Goal: Participate in discussion: Engage in conversation with other users on a specific topic

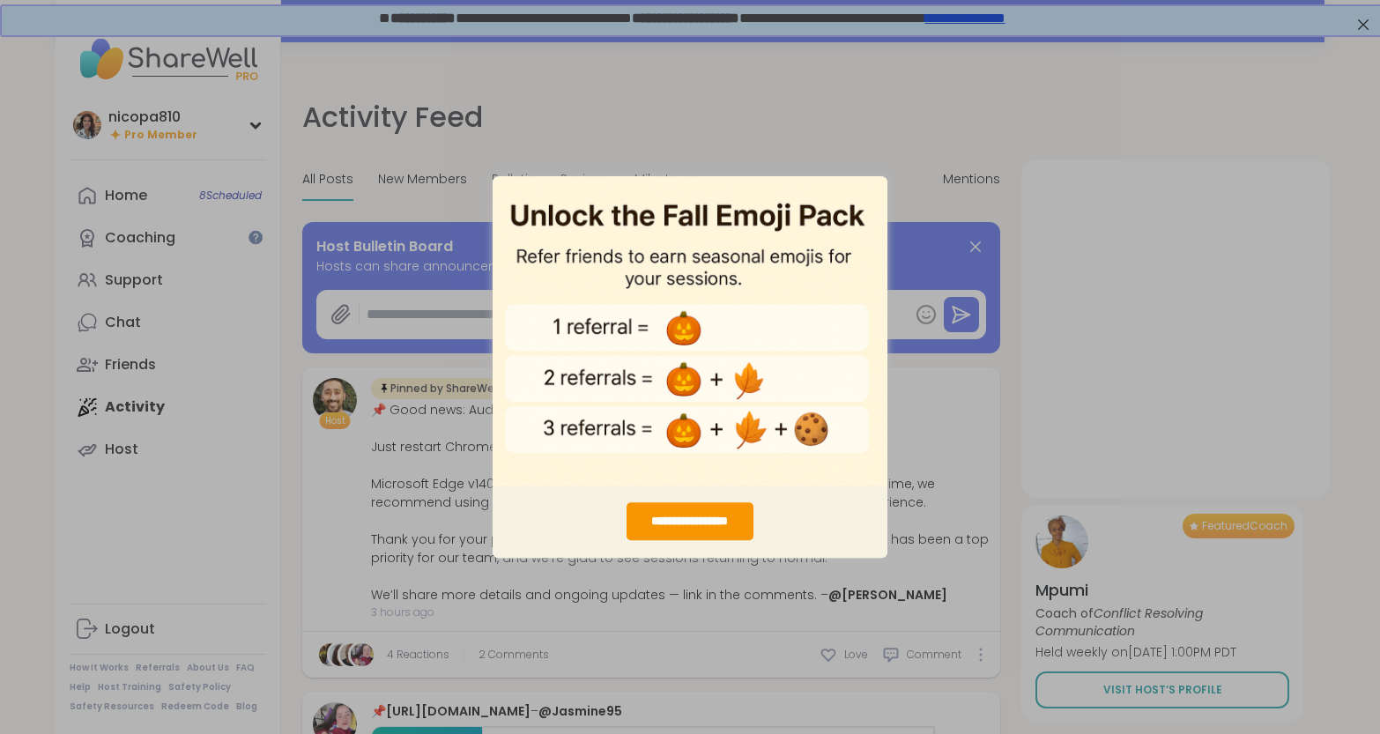
click at [732, 160] on div "**********" at bounding box center [690, 367] width 1380 height 734
drag, startPoint x: 1274, startPoint y: 171, endPoint x: 1030, endPoint y: 238, distance: 252.3
click at [1274, 171] on div "**********" at bounding box center [690, 367] width 1380 height 734
click at [1362, 21] on div "**********" at bounding box center [690, 367] width 1380 height 734
click at [688, 527] on div "**********" at bounding box center [690, 521] width 126 height 38
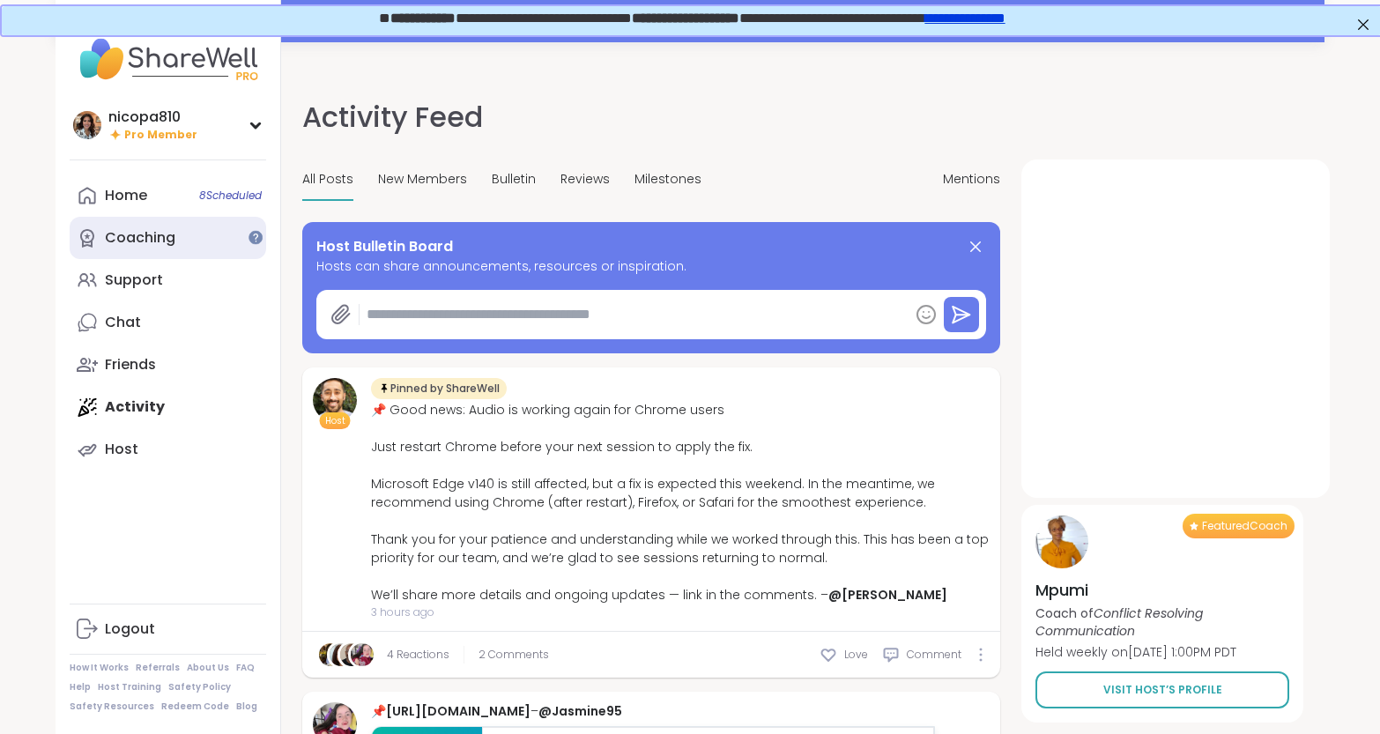
click at [191, 235] on link "Coaching" at bounding box center [168, 238] width 197 height 42
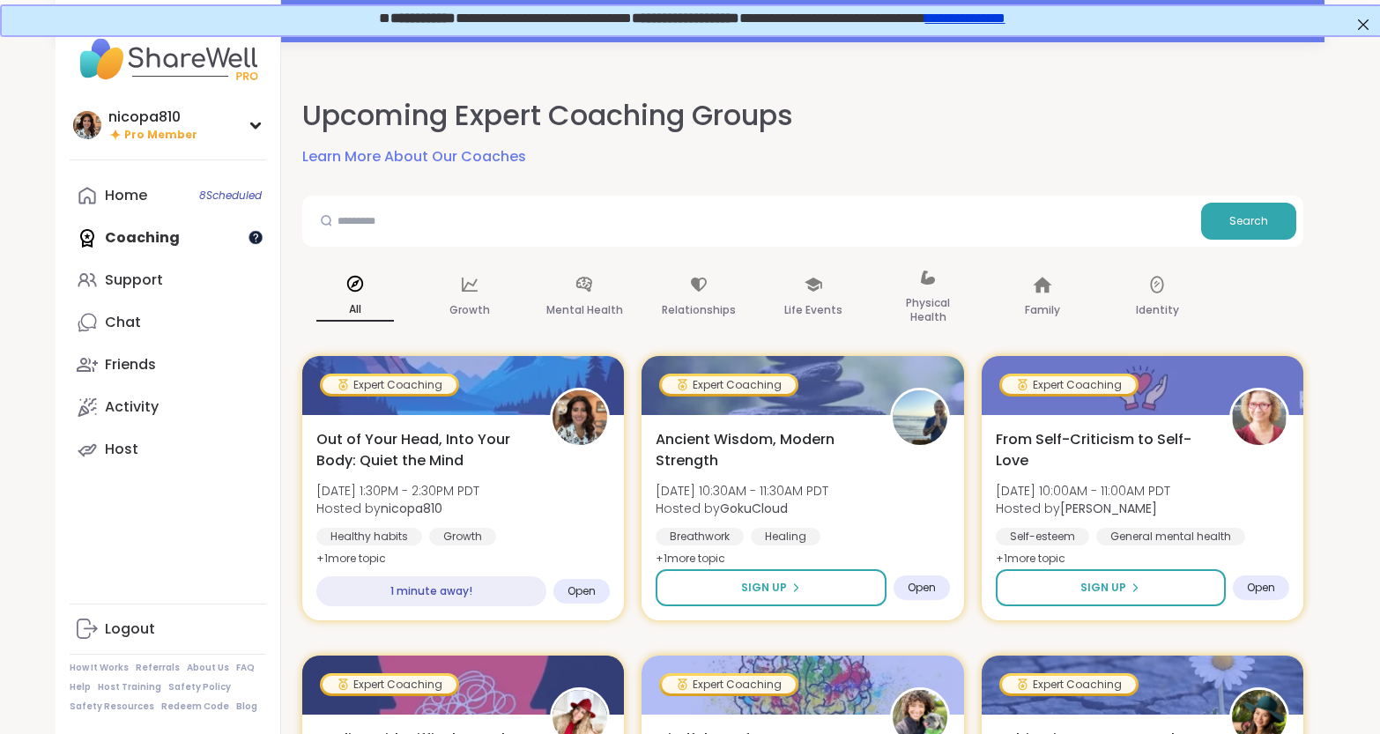
click at [257, 236] on div at bounding box center [256, 237] width 14 height 14
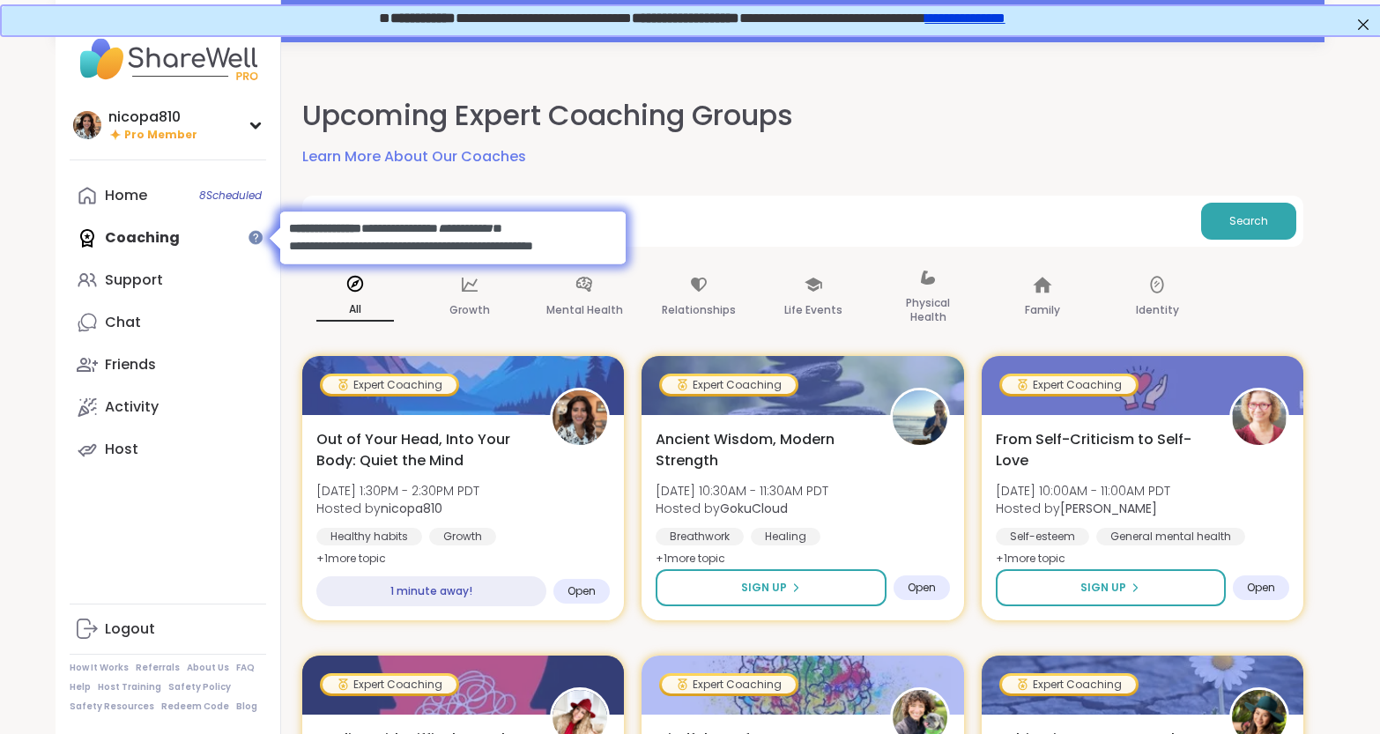
click at [807, 165] on div "Upcoming Expert Coaching Groups Learn More About Our Coaches" at bounding box center [802, 131] width 1001 height 71
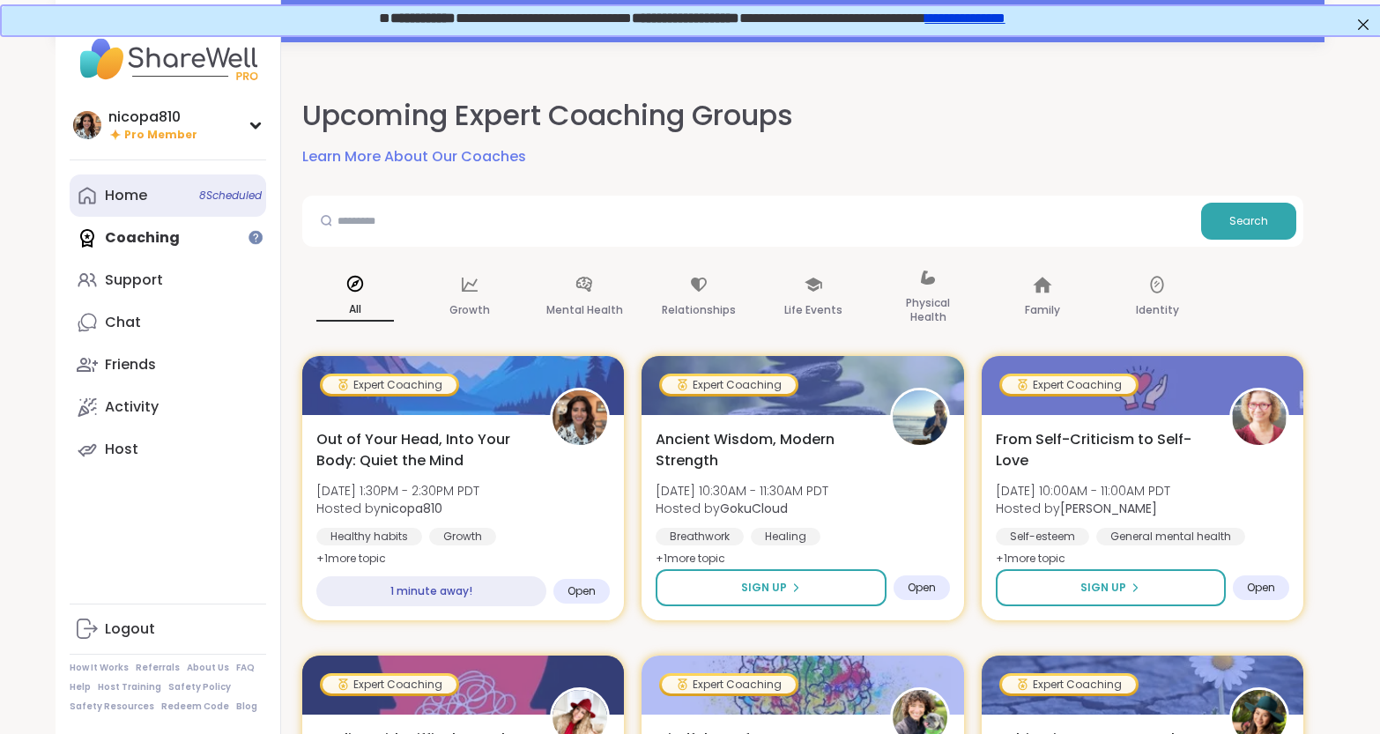
click at [160, 202] on link "Home 8 Scheduled" at bounding box center [168, 196] width 197 height 42
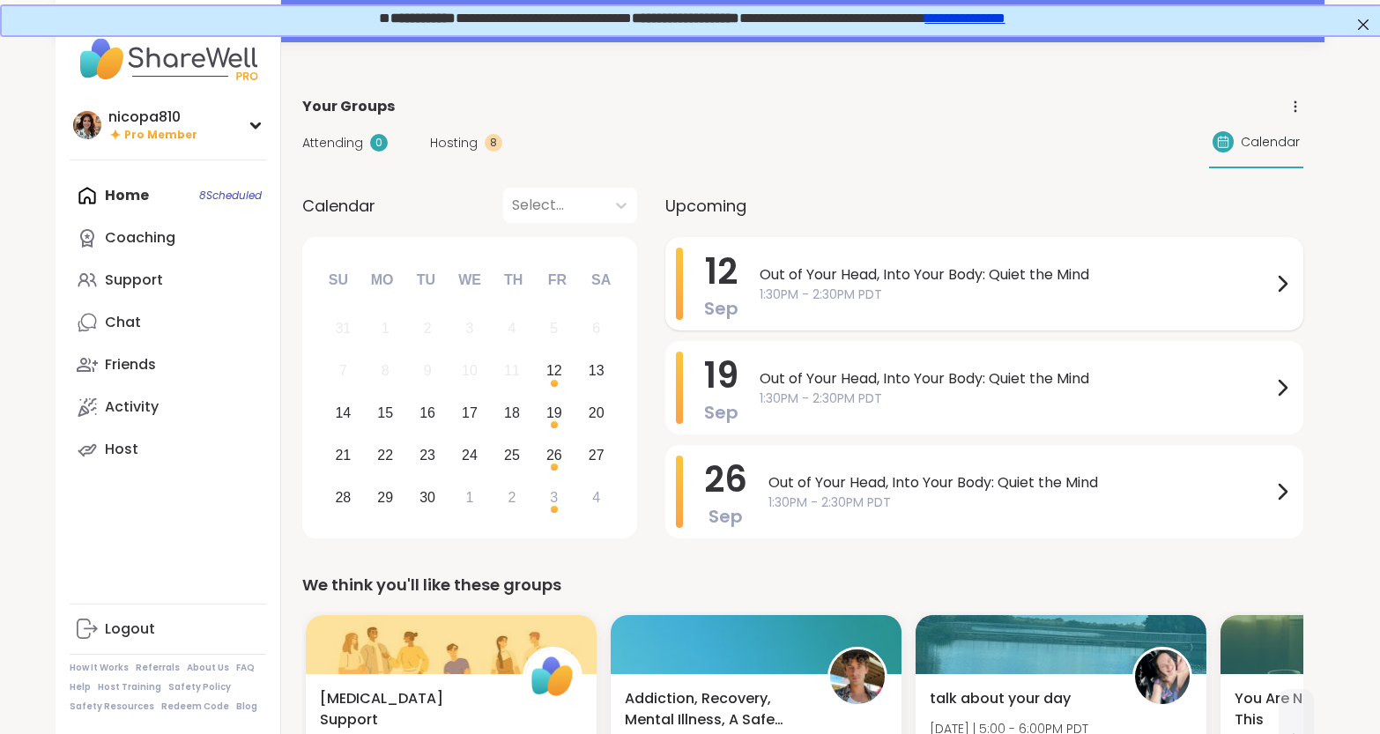
click at [885, 294] on span "1:30PM - 2:30PM PDT" at bounding box center [1016, 295] width 512 height 19
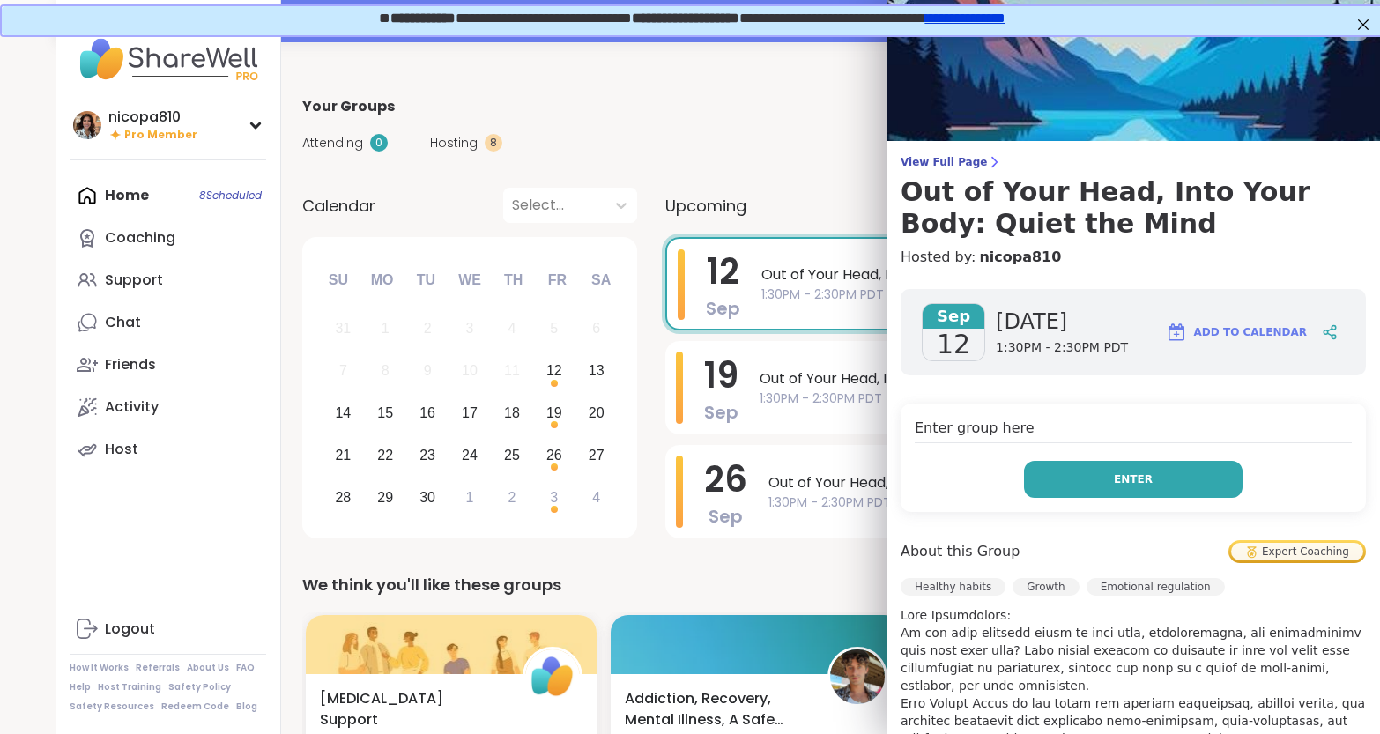
click at [1118, 478] on span "Enter" at bounding box center [1133, 480] width 39 height 16
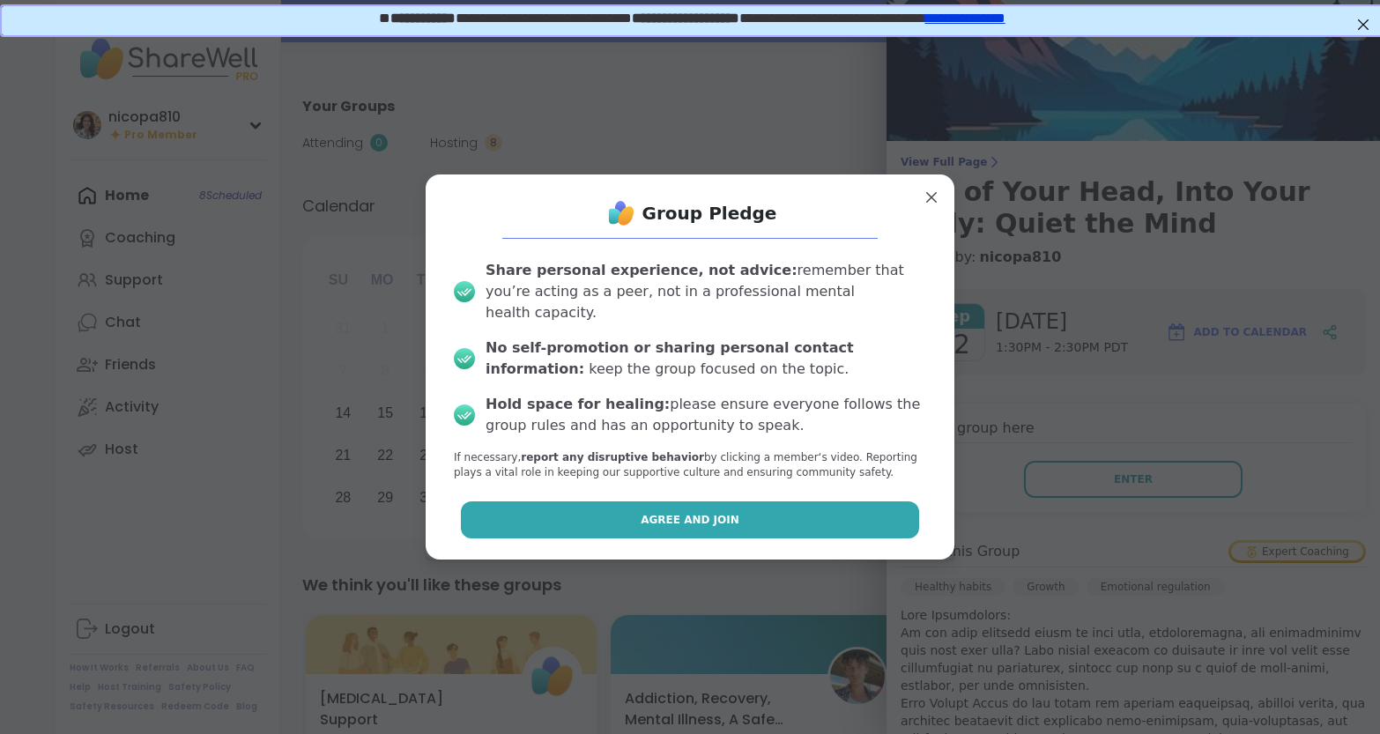
click at [677, 501] on button "Agree and Join" at bounding box center [690, 519] width 459 height 37
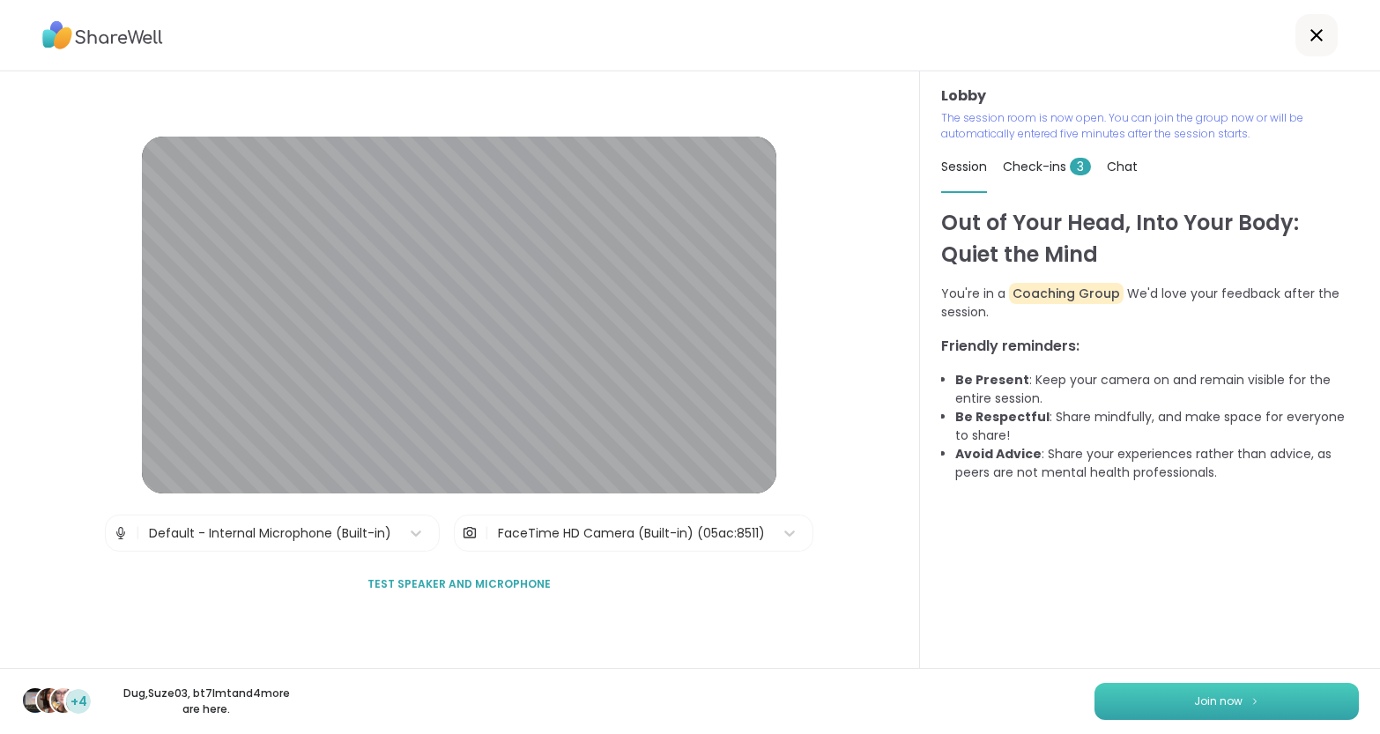
click at [1209, 697] on span "Join now" at bounding box center [1218, 702] width 48 height 16
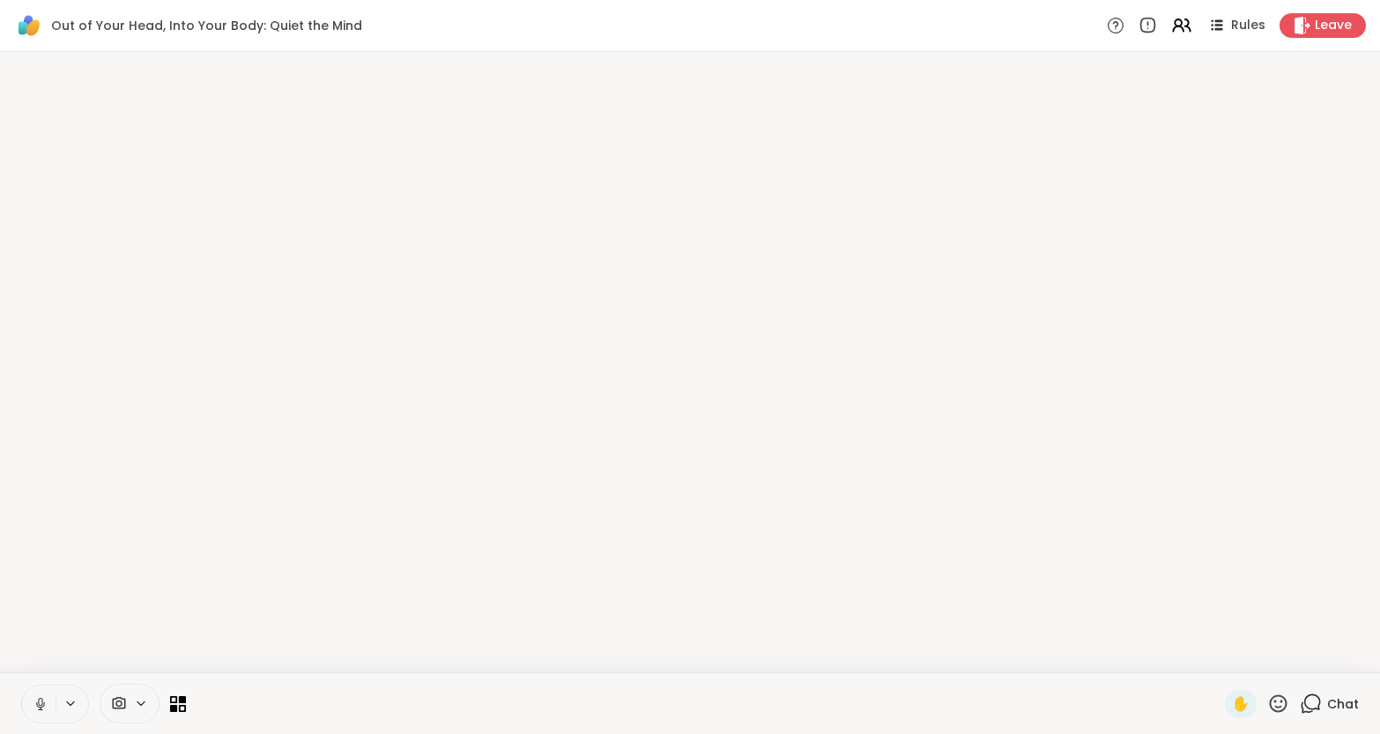
click at [1035, 166] on video-player-container at bounding box center [690, 362] width 1359 height 606
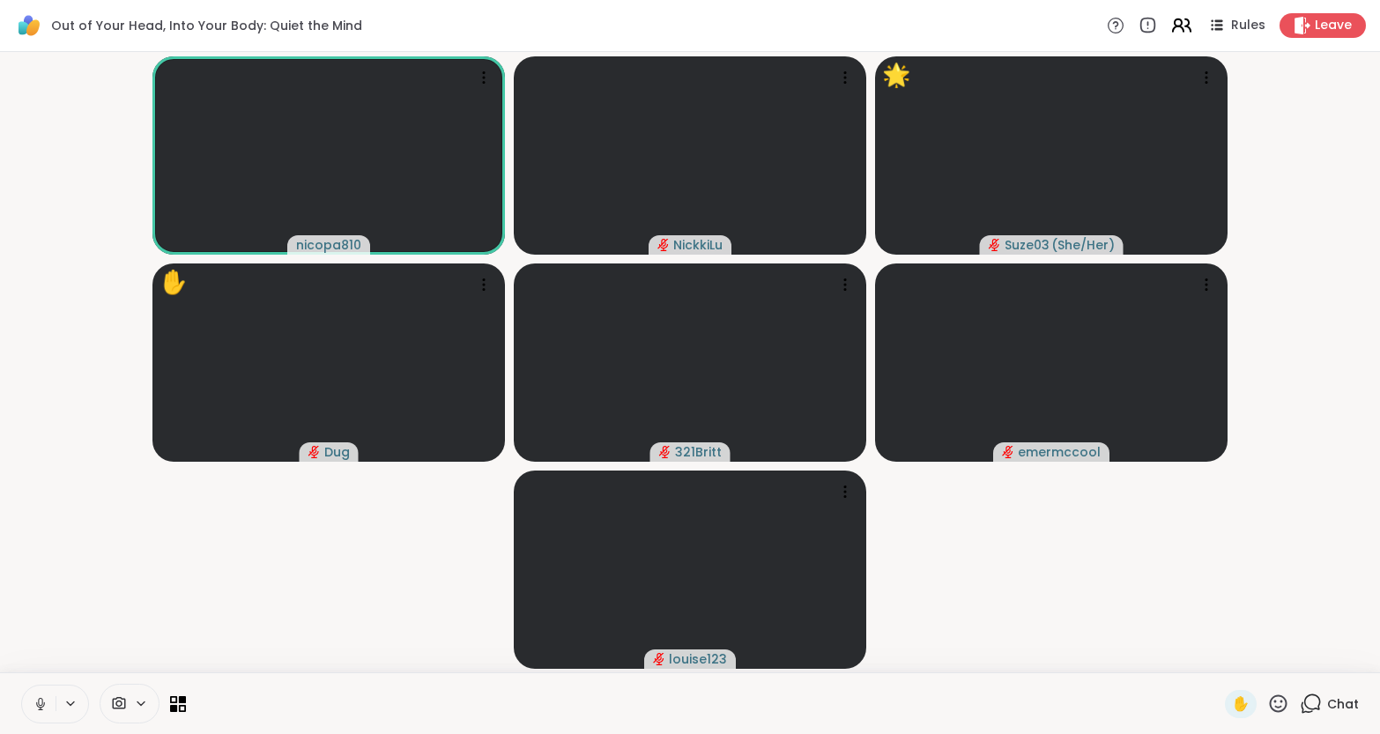
click at [1182, 23] on icon at bounding box center [1181, 25] width 22 height 22
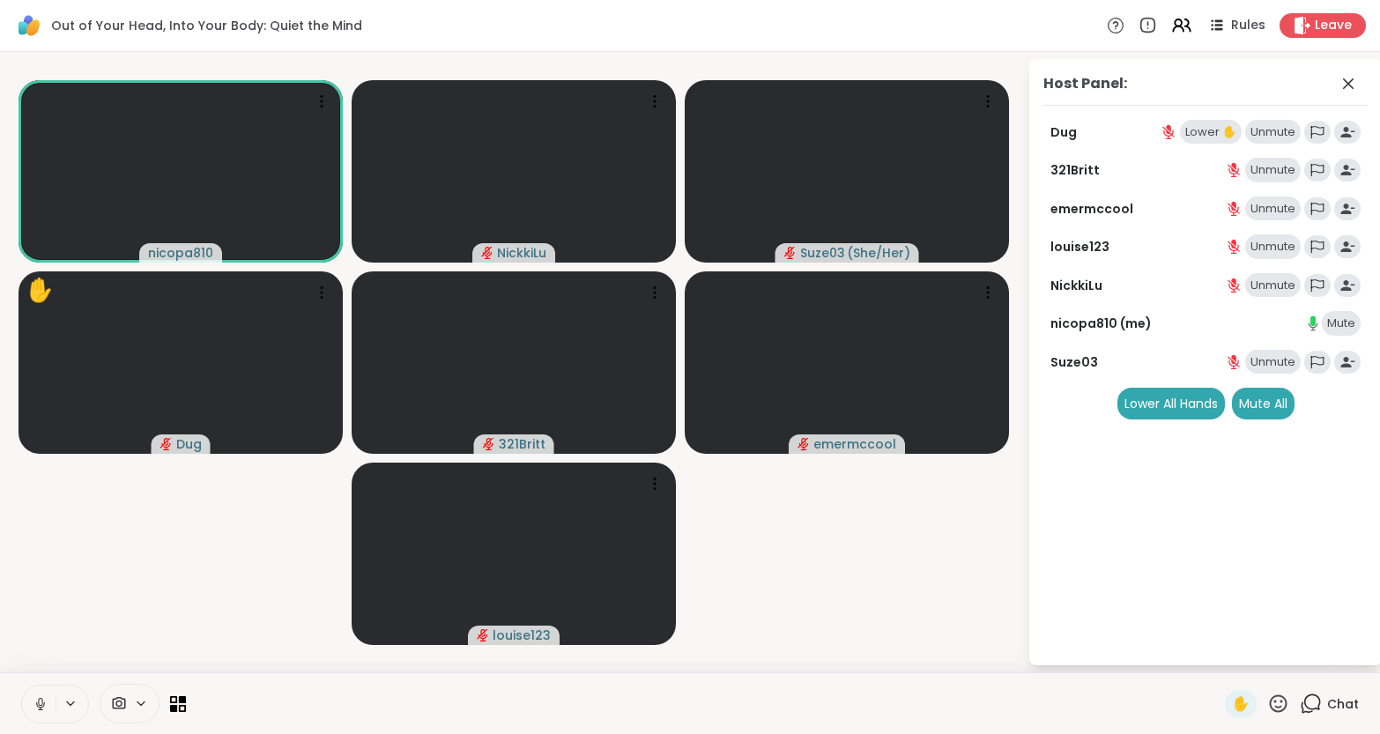
click at [1281, 136] on div "Unmute" at bounding box center [1273, 132] width 56 height 25
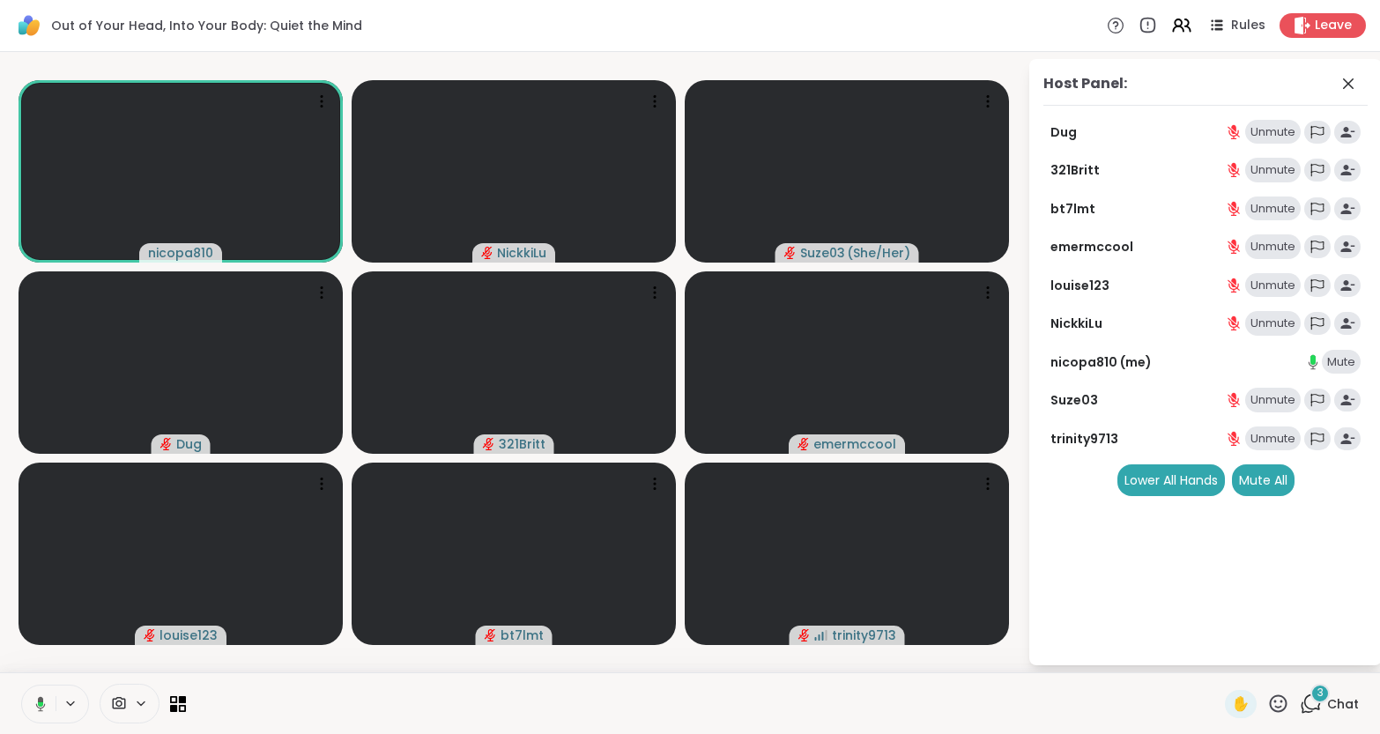
click at [1327, 699] on div "3" at bounding box center [1320, 693] width 19 height 19
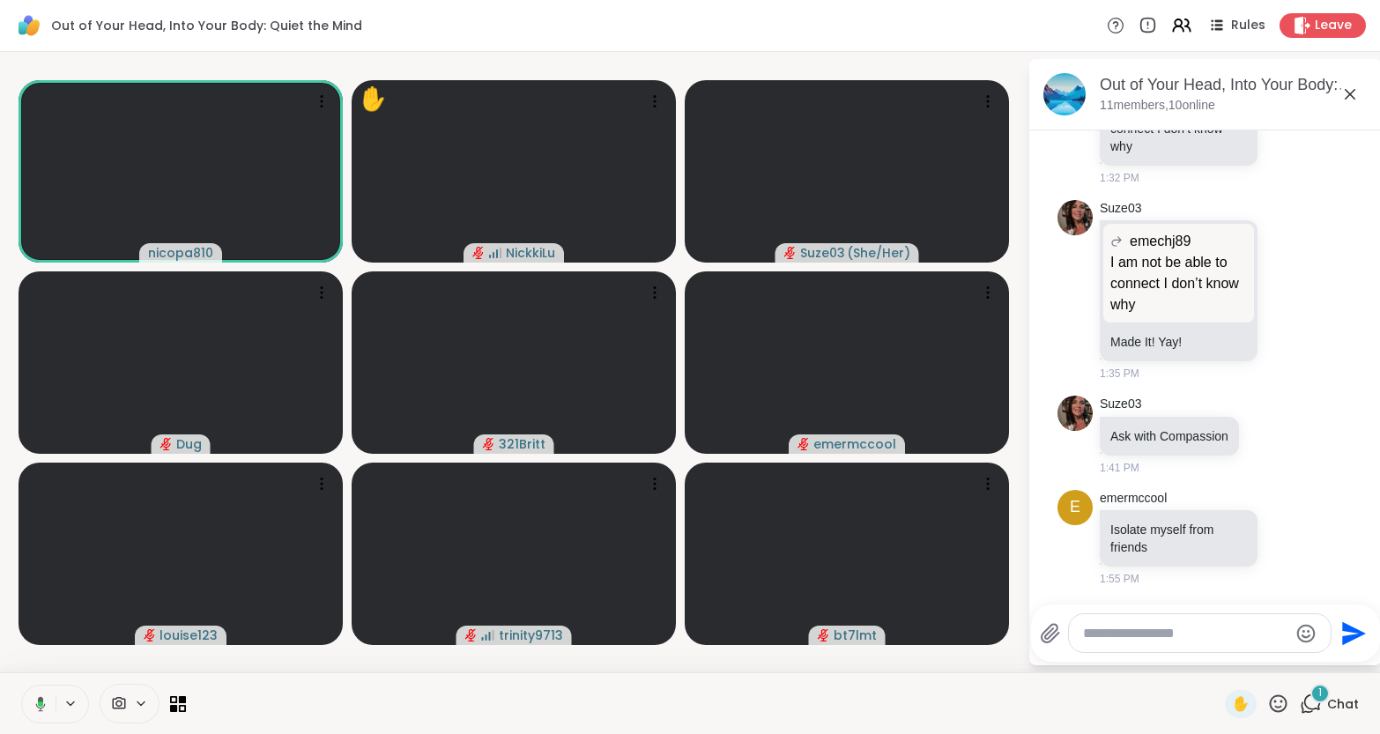
scroll to position [402, 0]
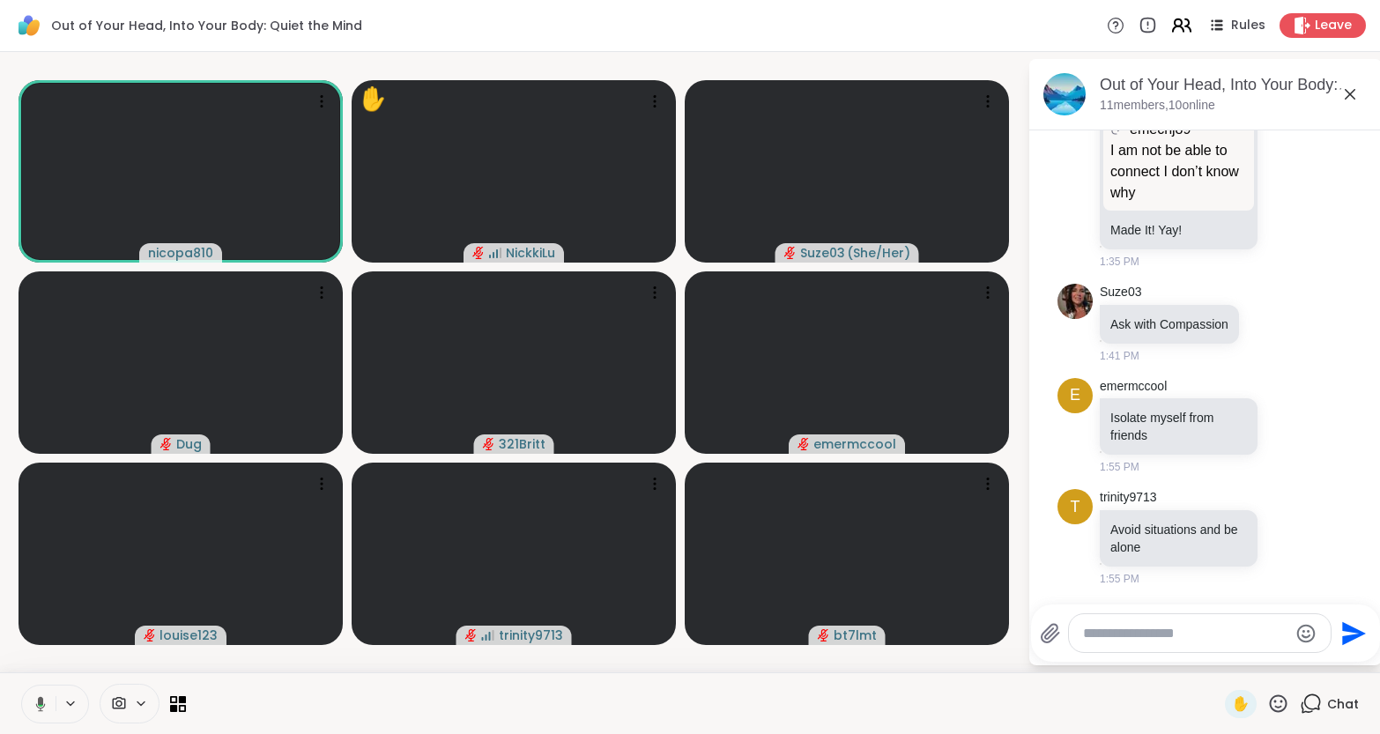
click at [1192, 26] on icon at bounding box center [1181, 25] width 22 height 22
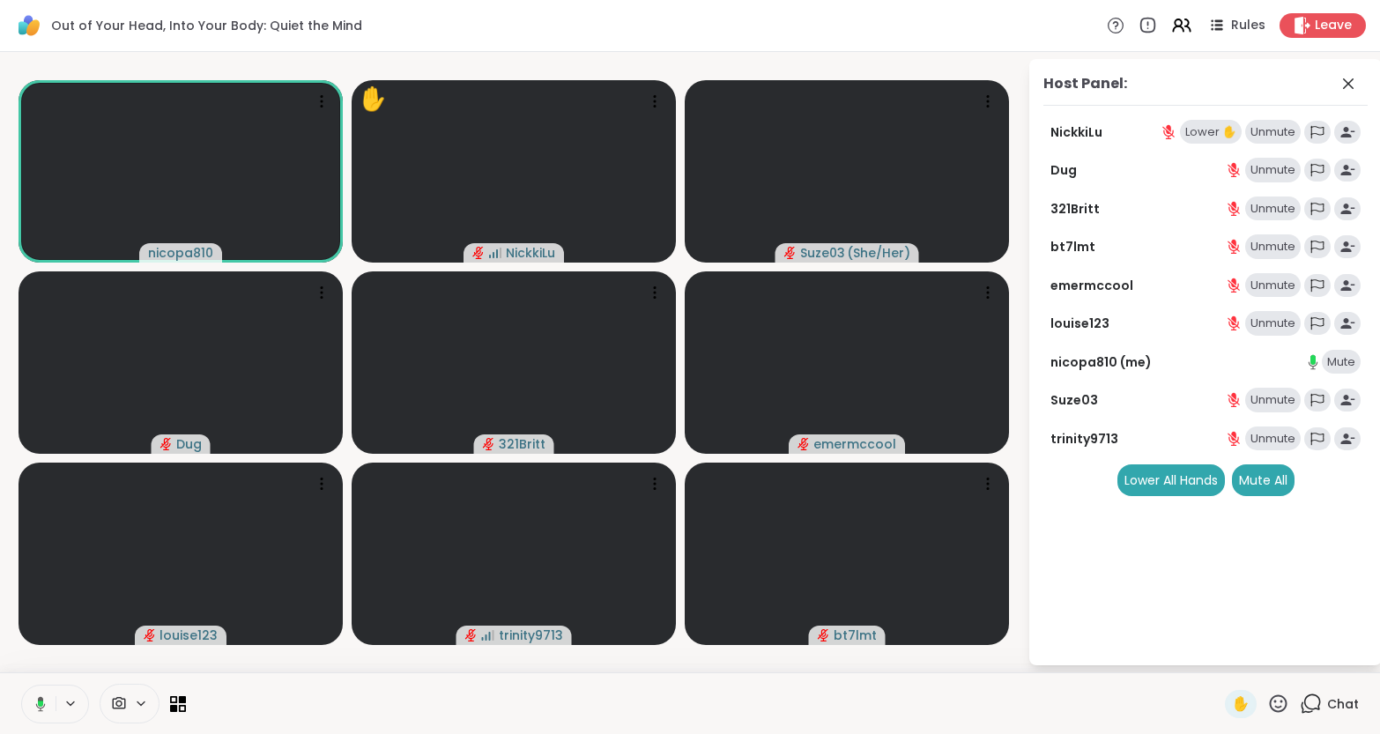
click at [1266, 133] on div "Unmute" at bounding box center [1273, 132] width 56 height 25
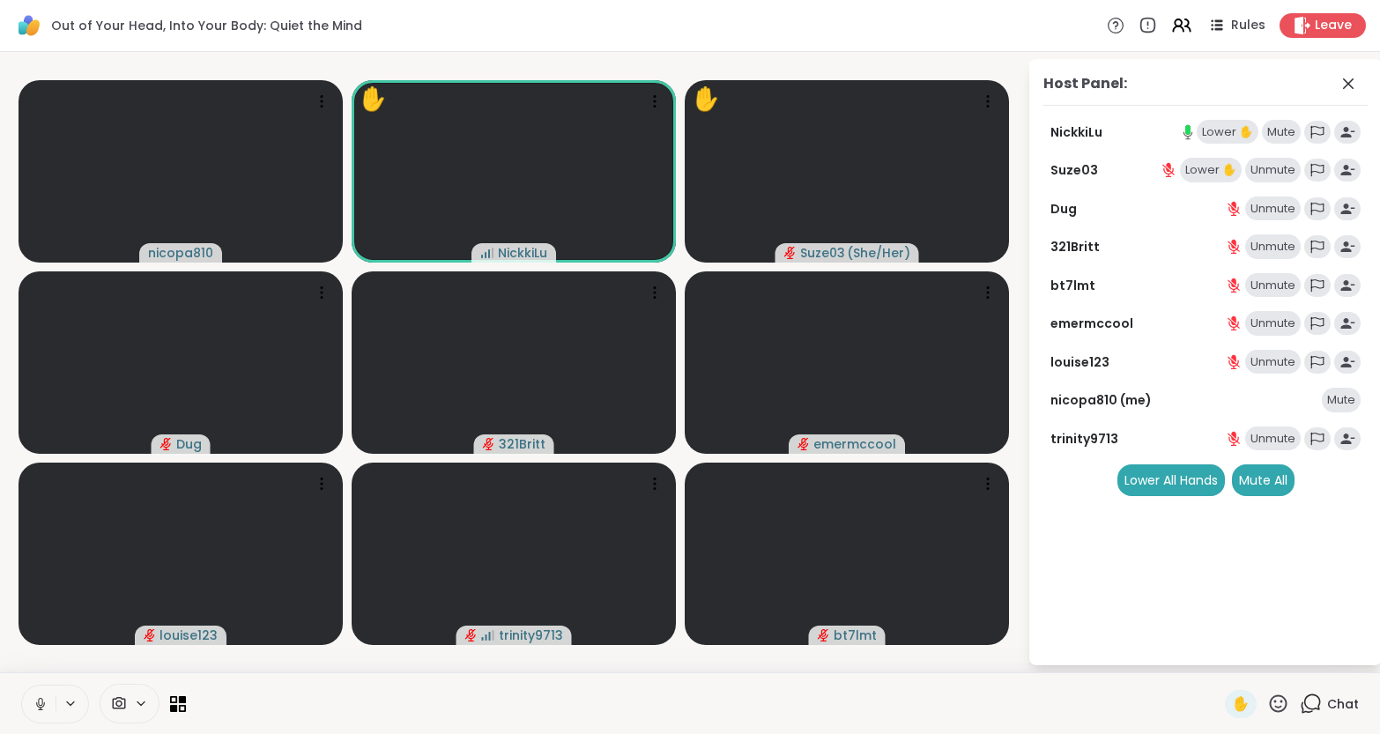
click at [1333, 701] on span "Chat" at bounding box center [1343, 704] width 32 height 18
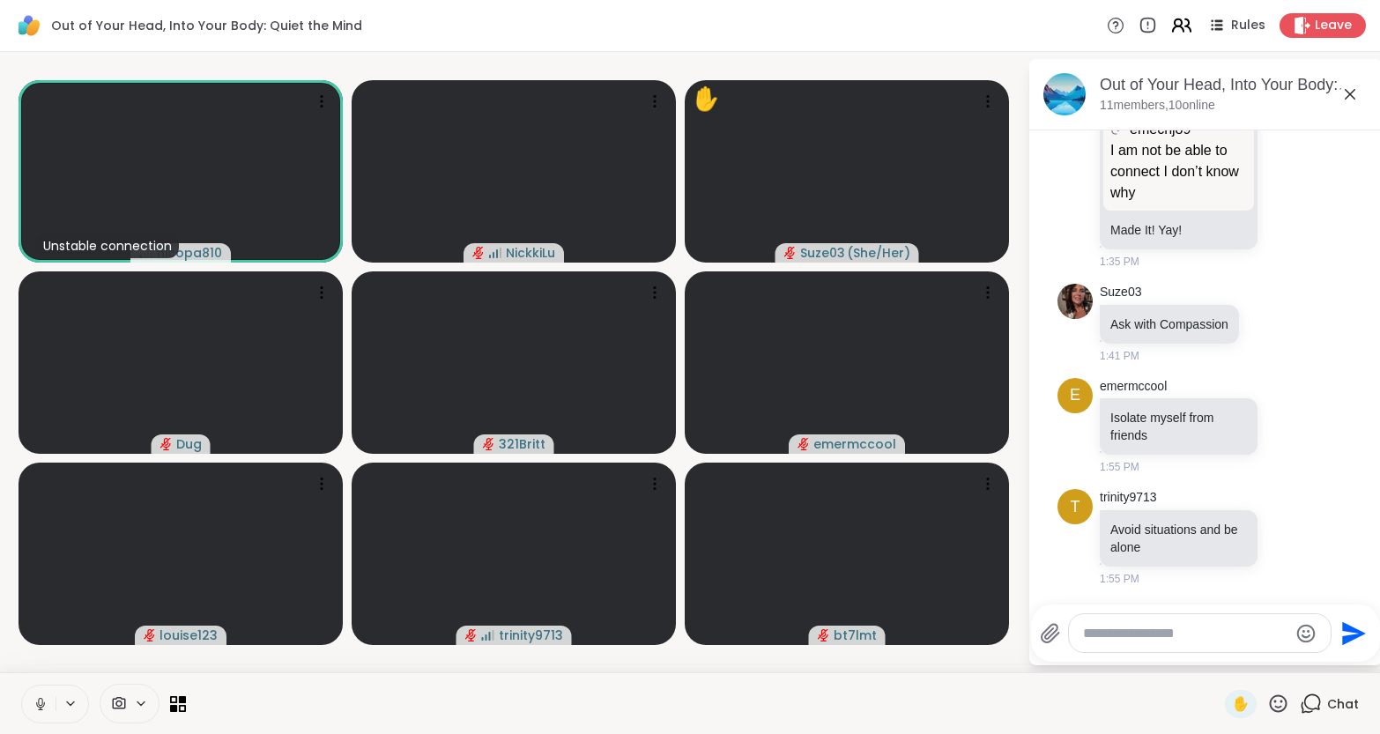
click at [1181, 22] on icon at bounding box center [1181, 25] width 22 height 22
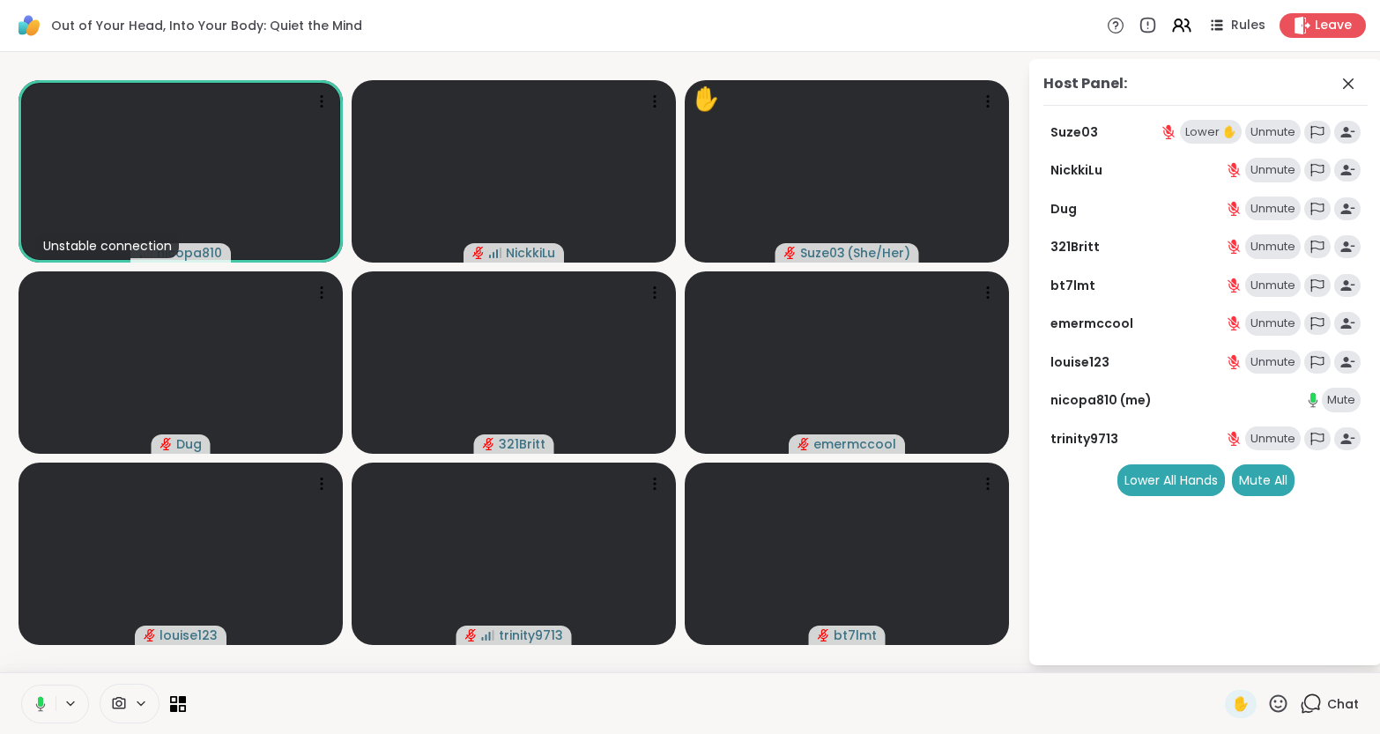
click at [1268, 134] on div "Unmute" at bounding box center [1273, 132] width 56 height 25
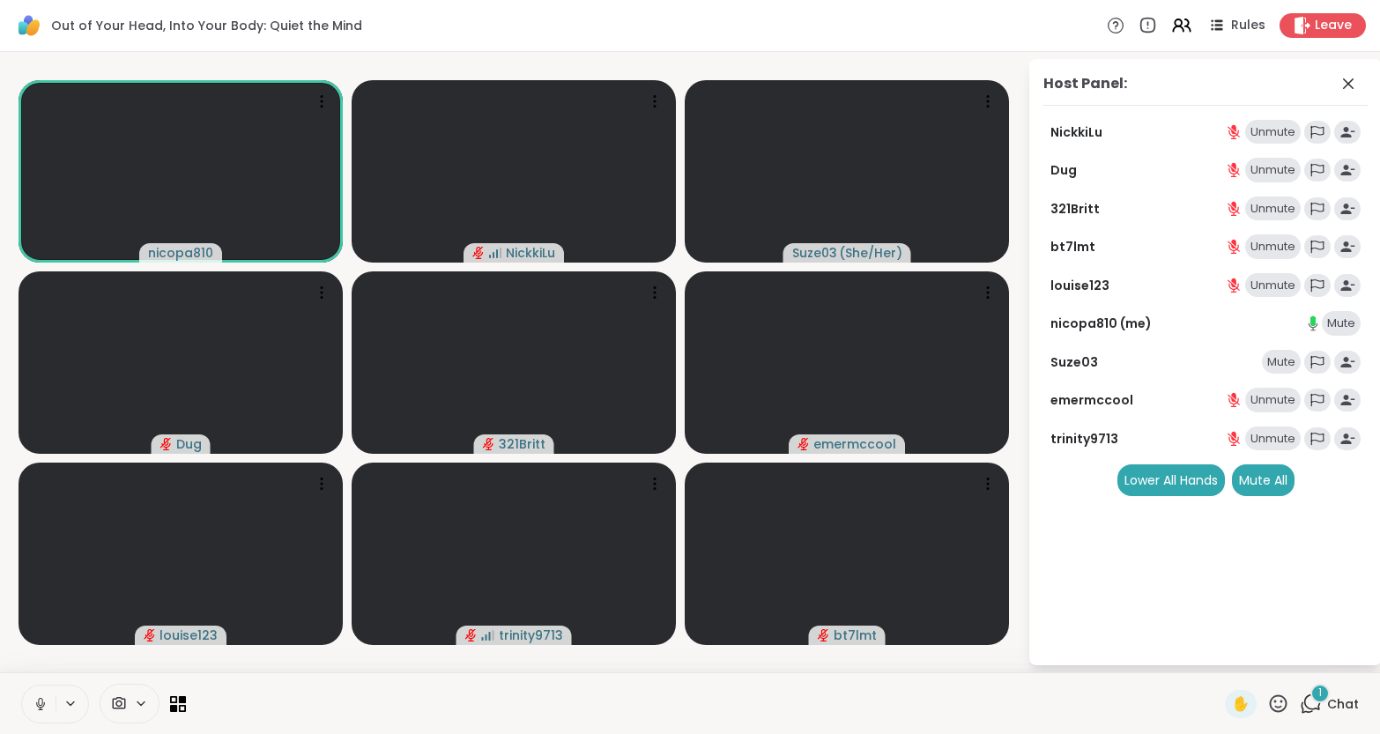
click at [1282, 362] on div "Mute" at bounding box center [1281, 362] width 39 height 25
click at [1322, 693] on span "2" at bounding box center [1321, 693] width 6 height 15
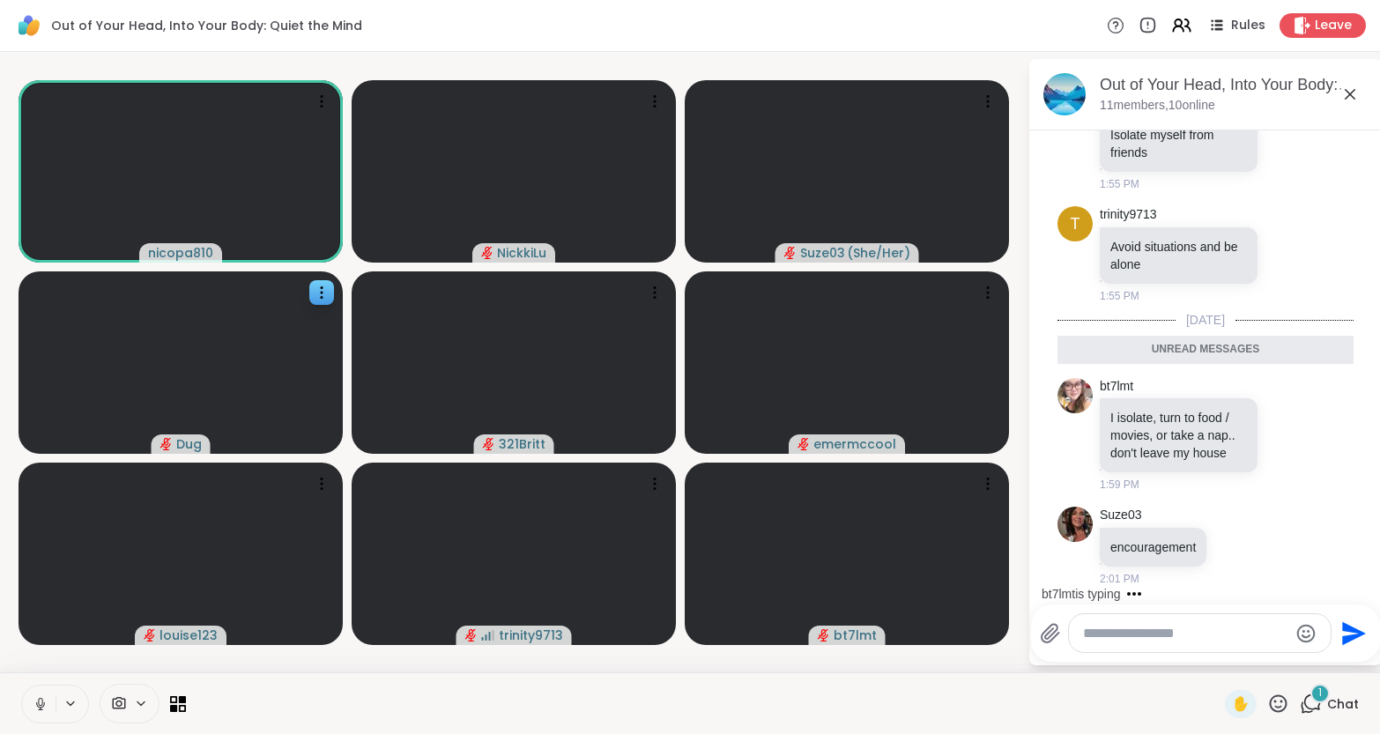
scroll to position [737, 0]
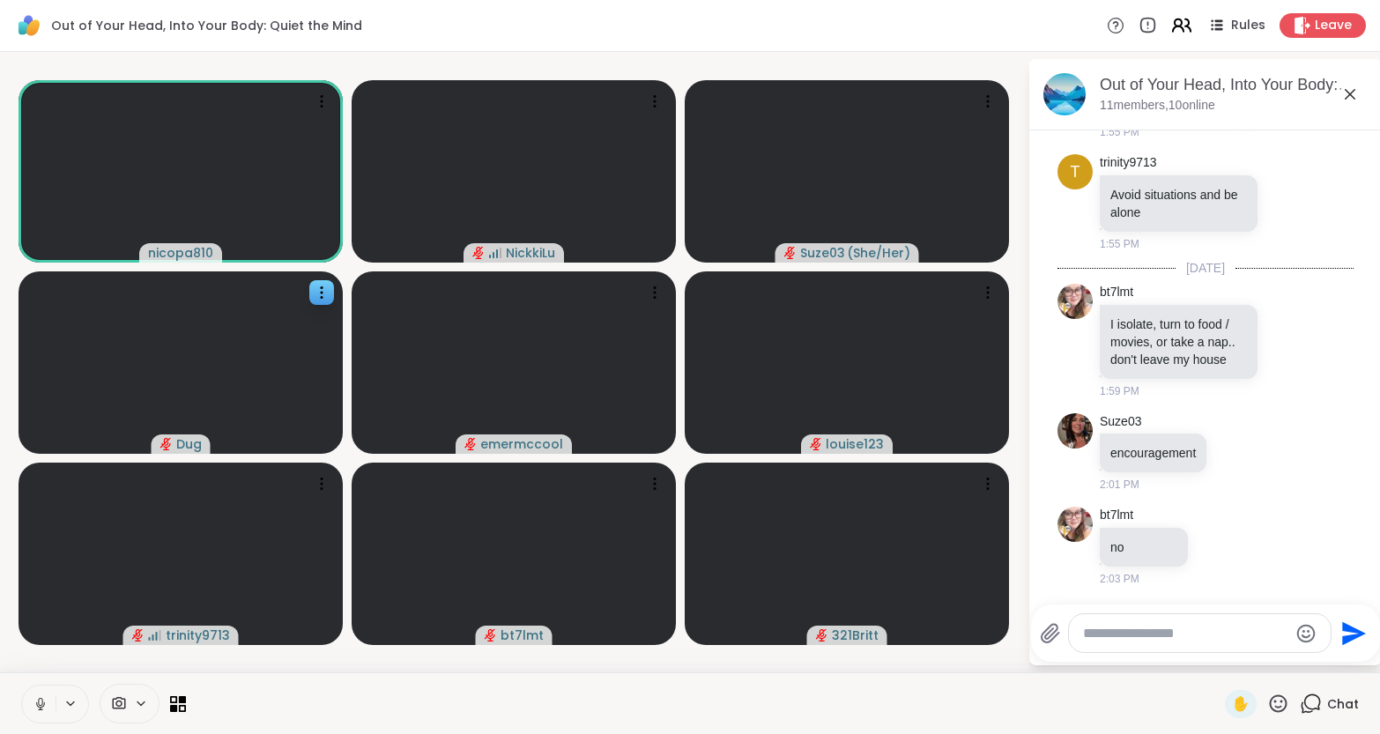
click at [1177, 22] on icon at bounding box center [1178, 22] width 7 height 7
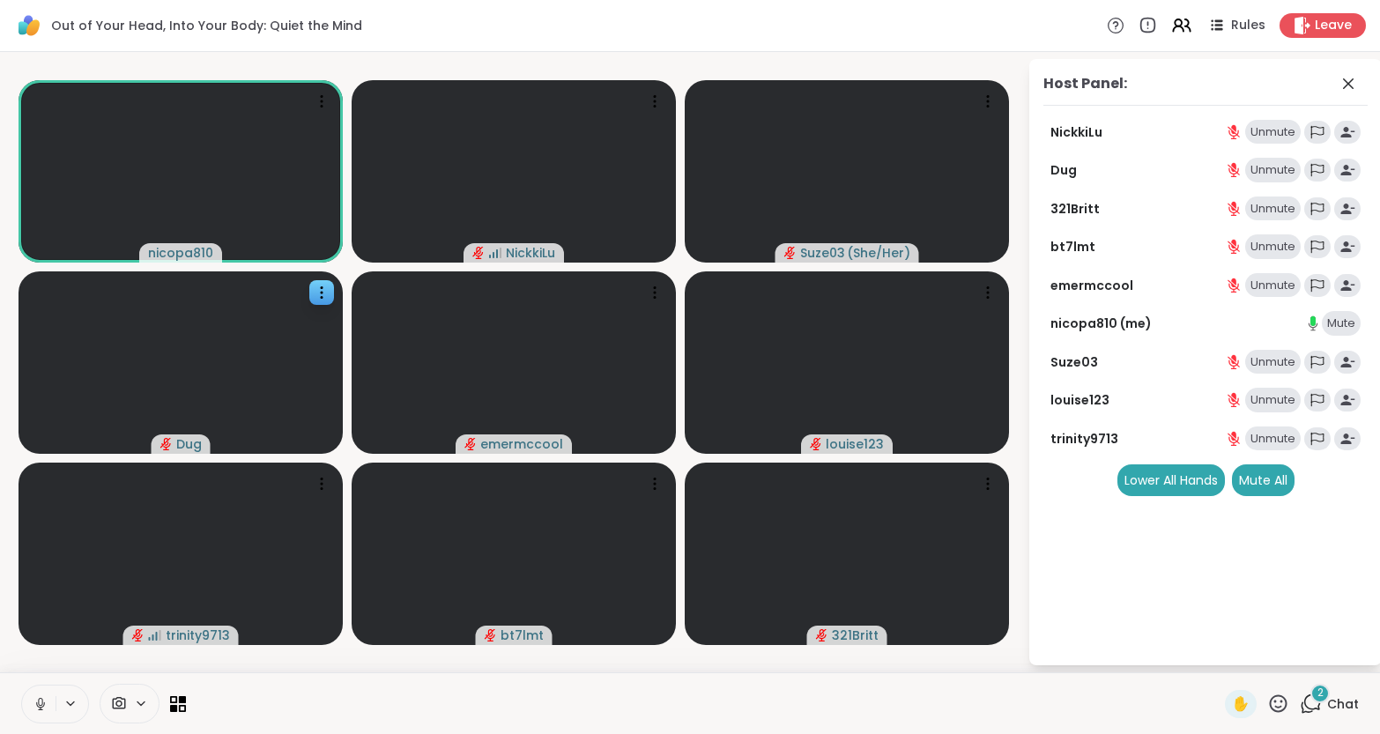
click at [1326, 707] on div "2 Chat" at bounding box center [1329, 704] width 59 height 28
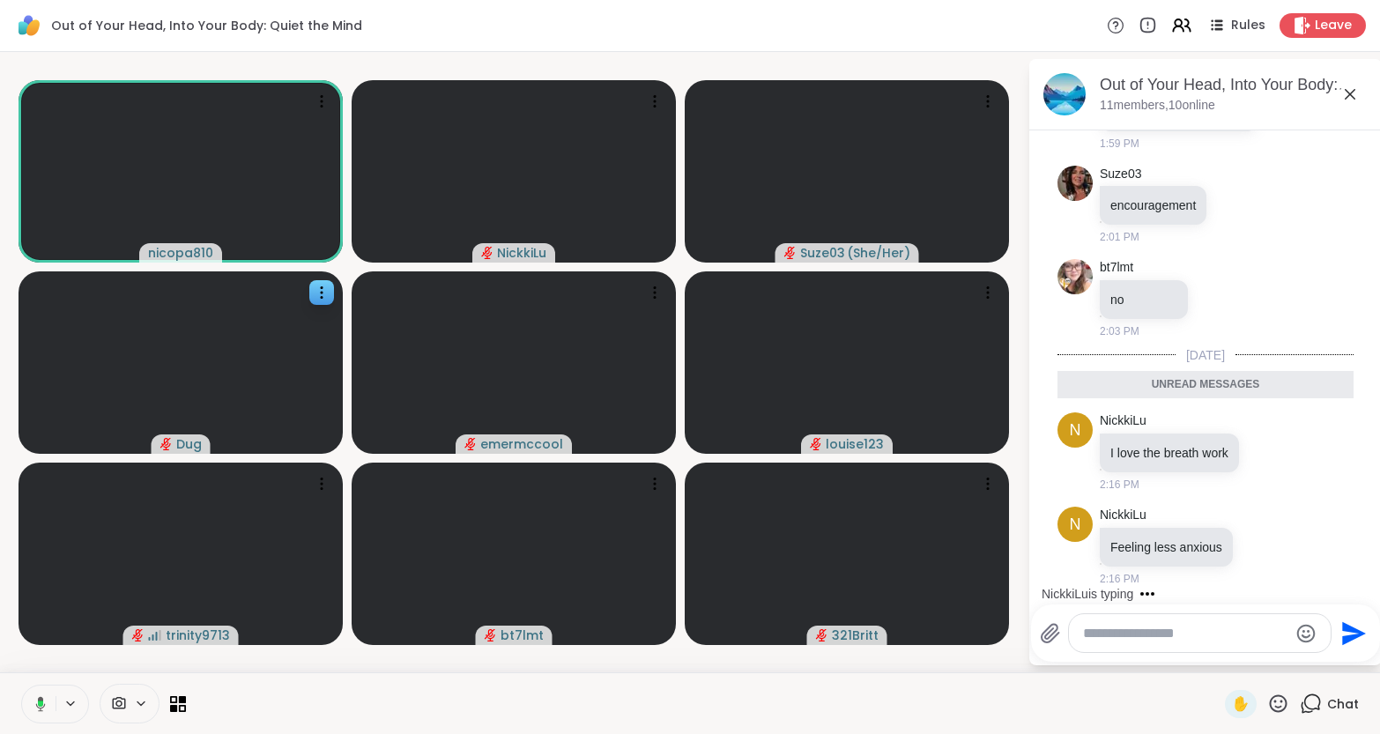
scroll to position [1036, 0]
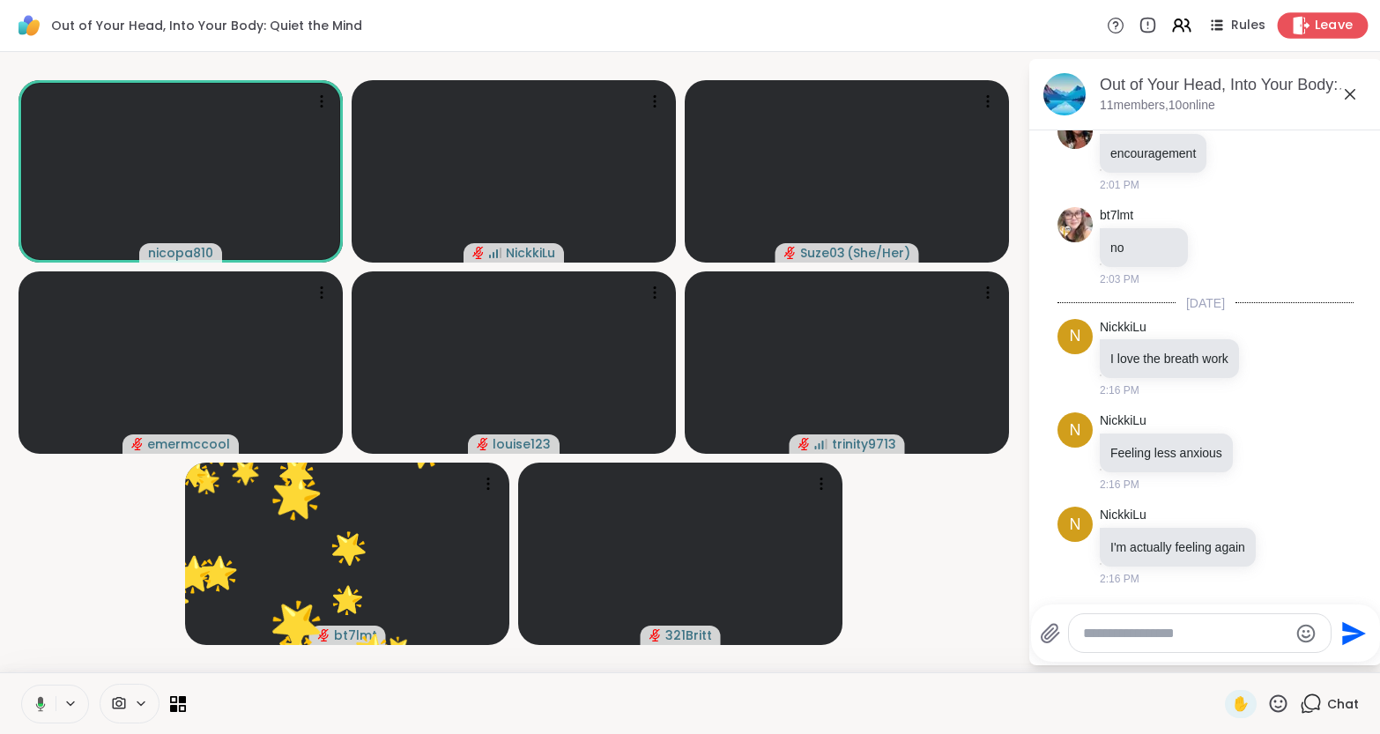
click at [1339, 28] on span "Leave" at bounding box center [1334, 26] width 39 height 19
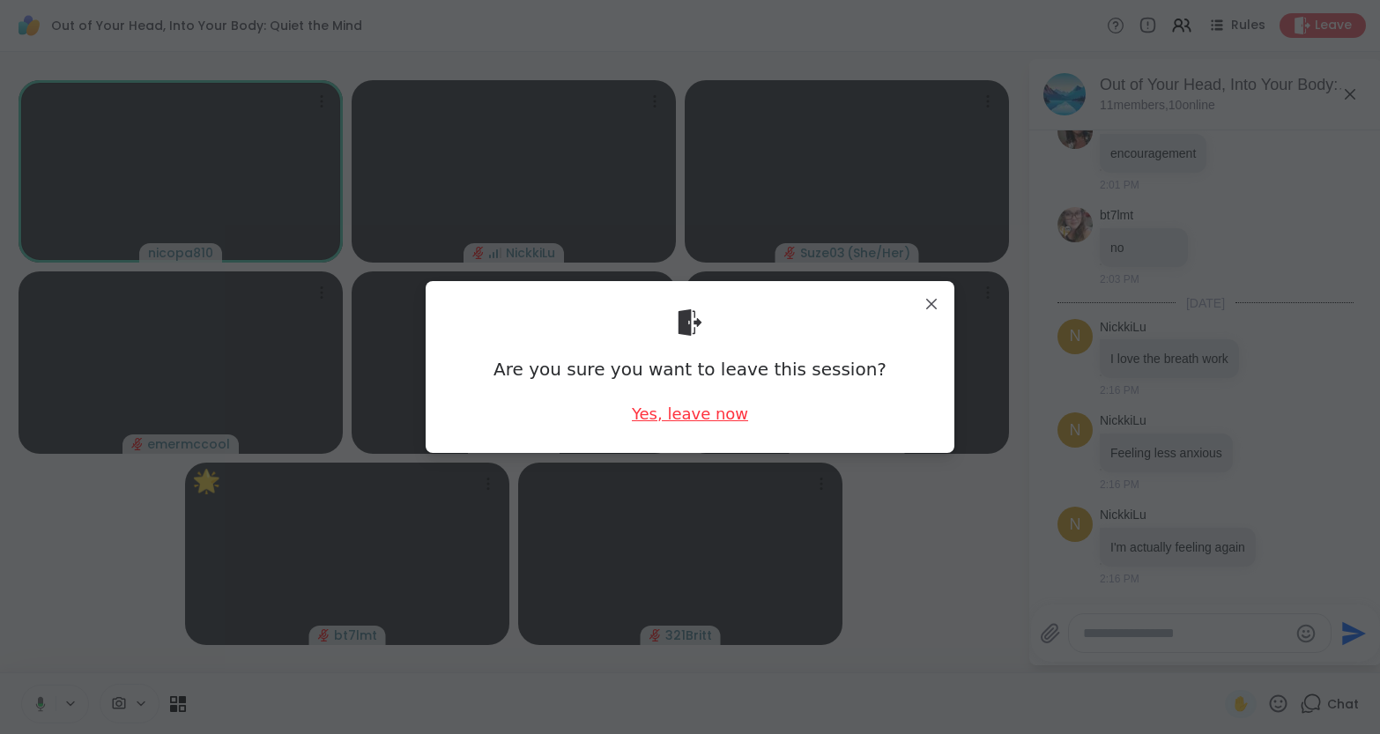
drag, startPoint x: 705, startPoint y: 413, endPoint x: 697, endPoint y: 406, distance: 10.6
click at [705, 413] on div "Yes, leave now" at bounding box center [690, 414] width 116 height 22
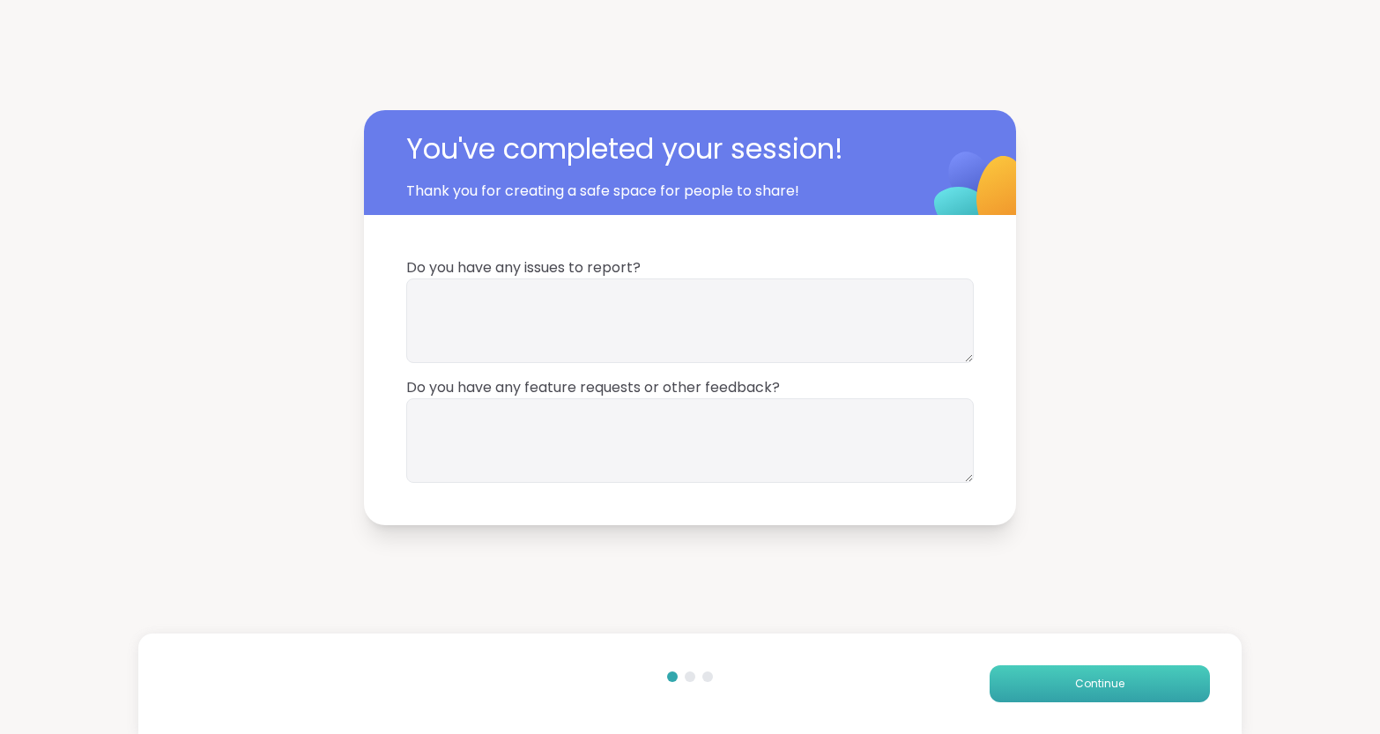
click at [1096, 685] on span "Continue" at bounding box center [1099, 684] width 49 height 16
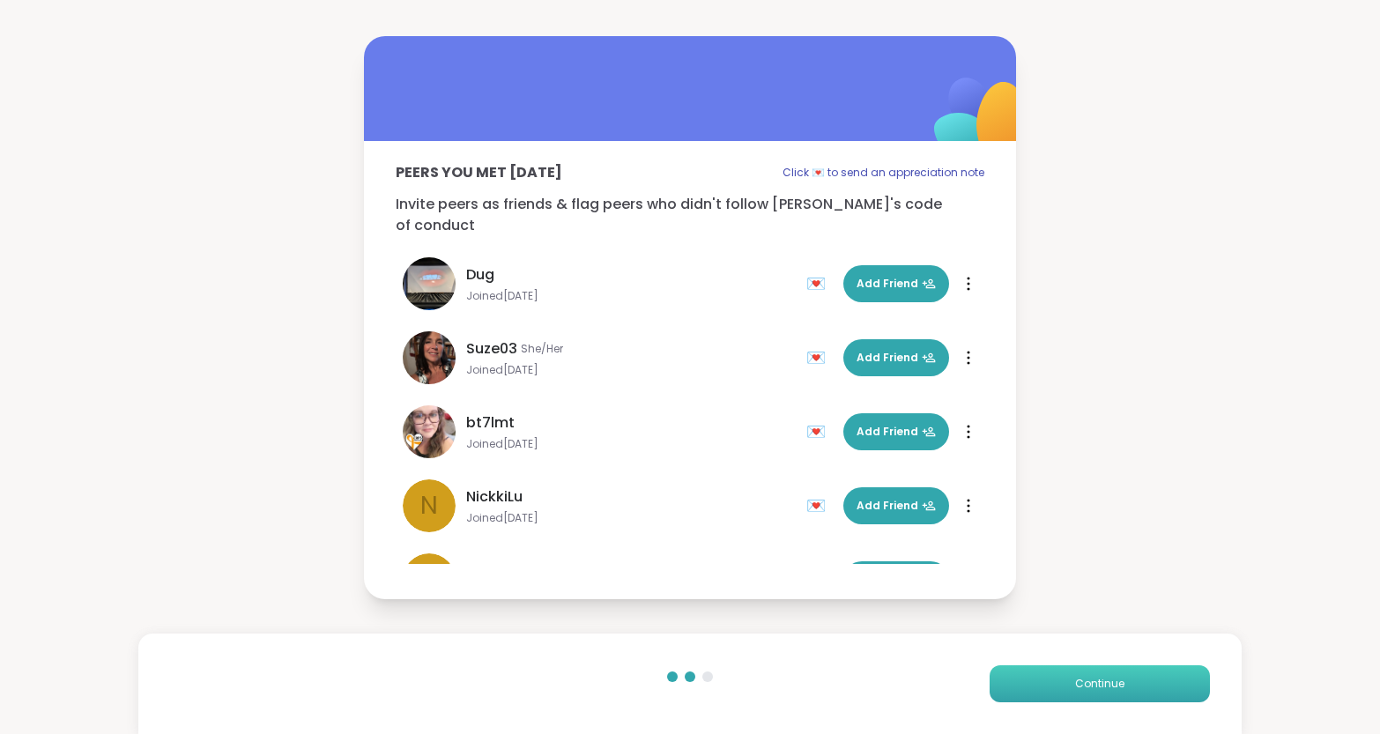
click at [1096, 685] on span "Continue" at bounding box center [1099, 684] width 49 height 16
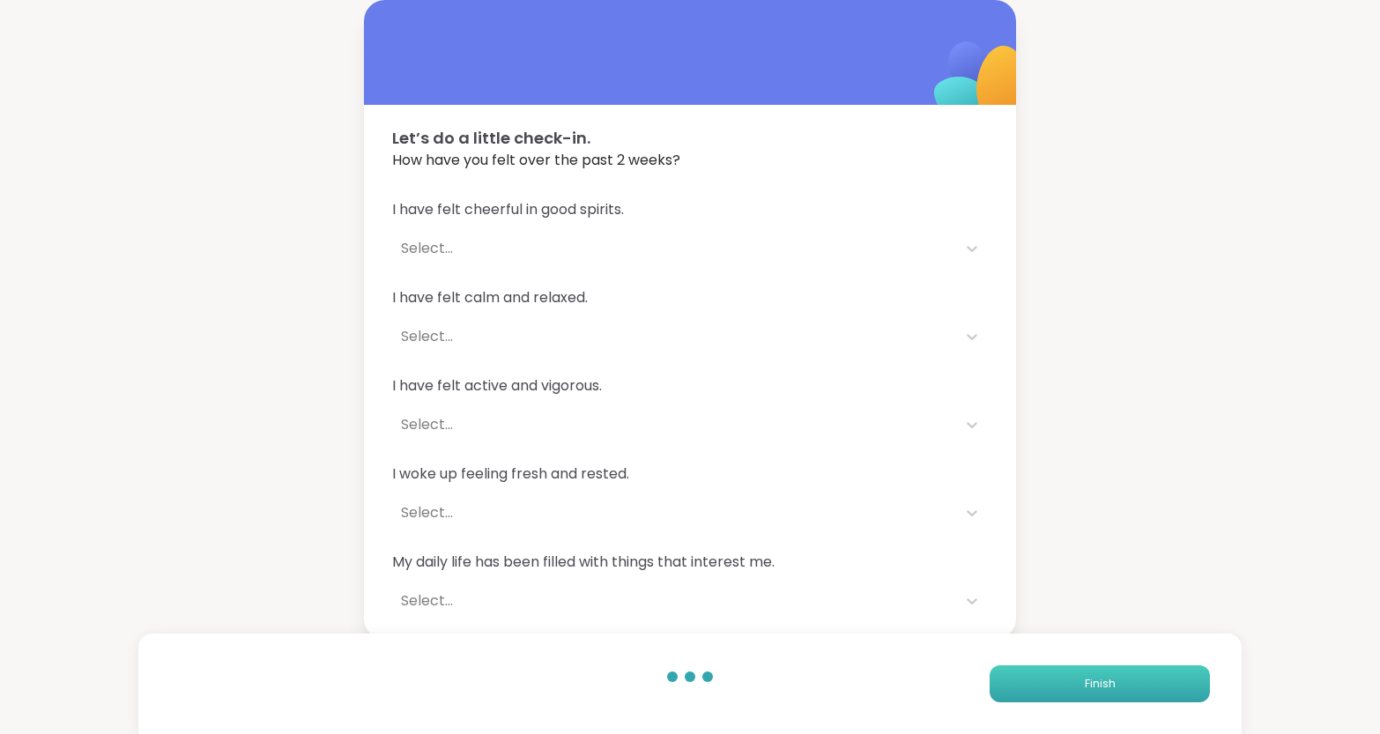
click at [1096, 685] on span "Finish" at bounding box center [1100, 684] width 31 height 16
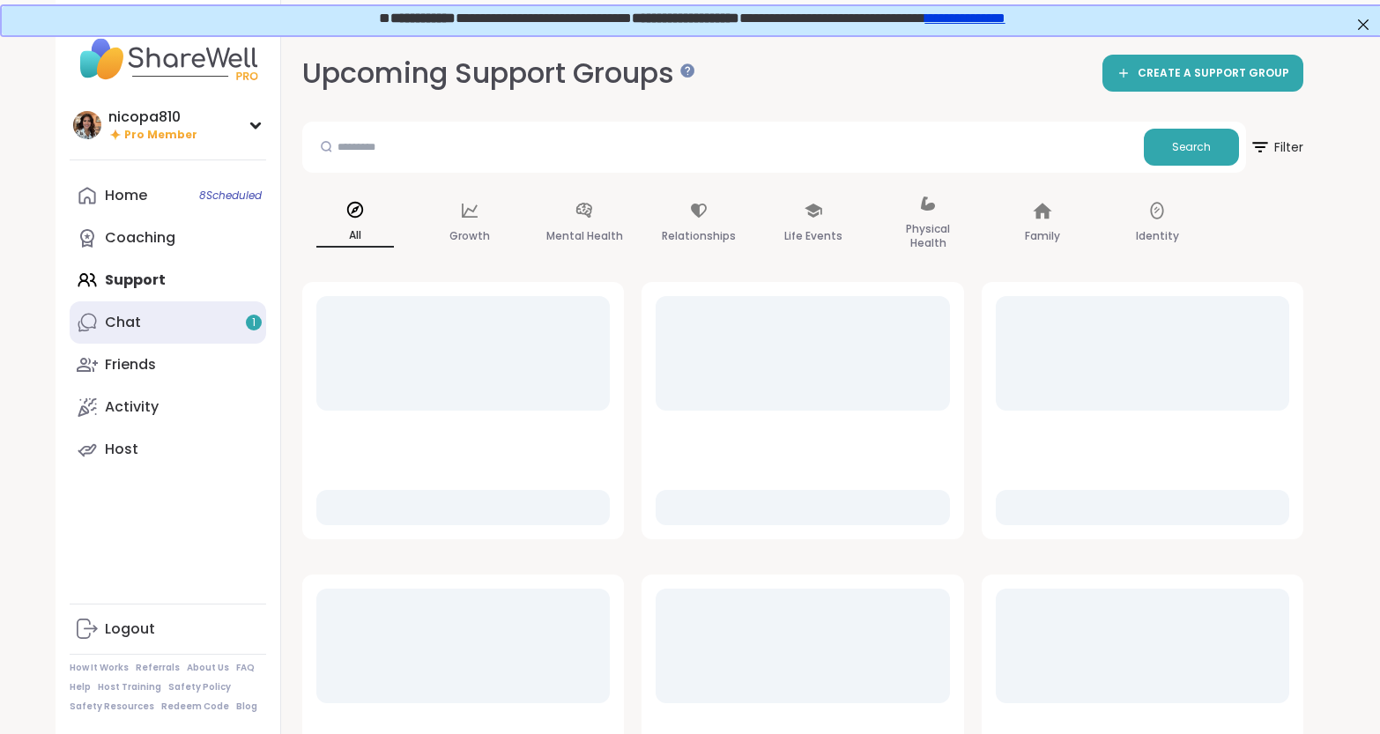
click at [189, 328] on link "Chat 1" at bounding box center [168, 322] width 197 height 42
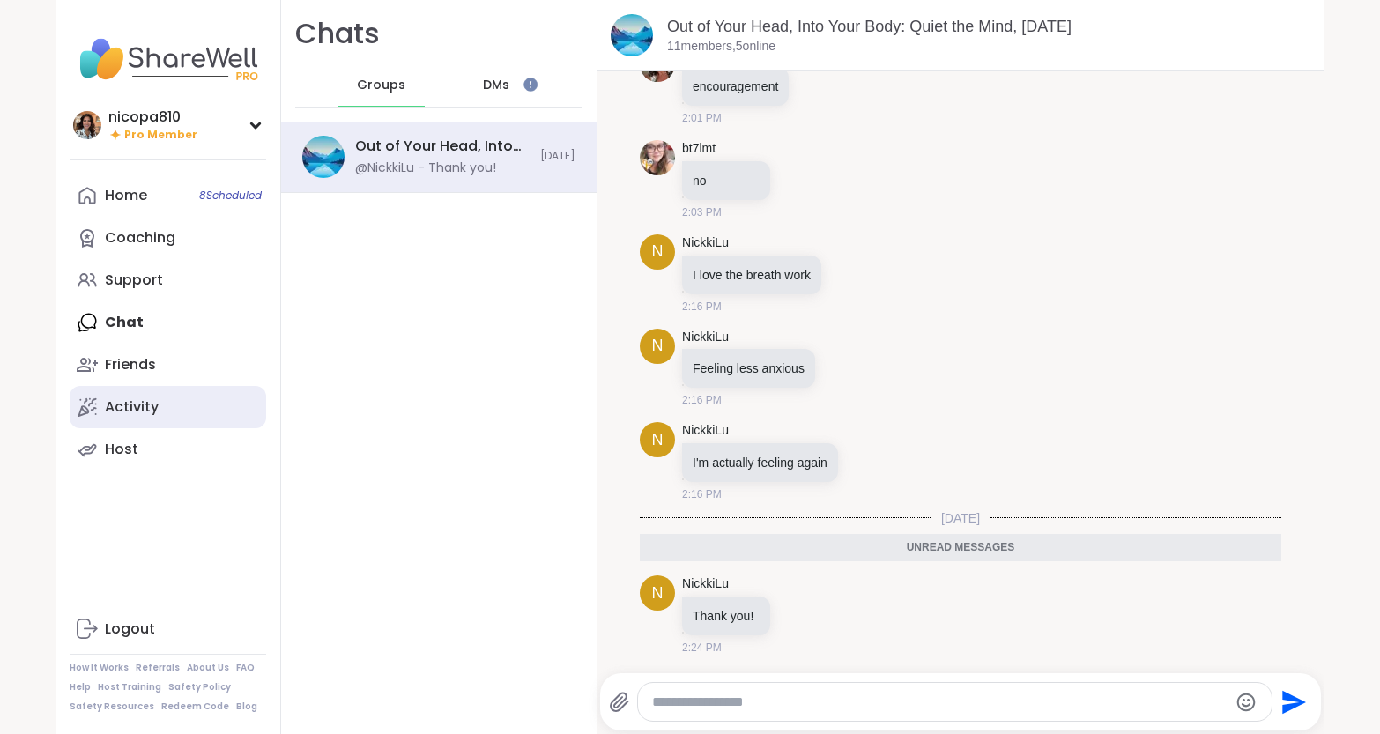
click at [130, 399] on div "Activity" at bounding box center [132, 406] width 54 height 19
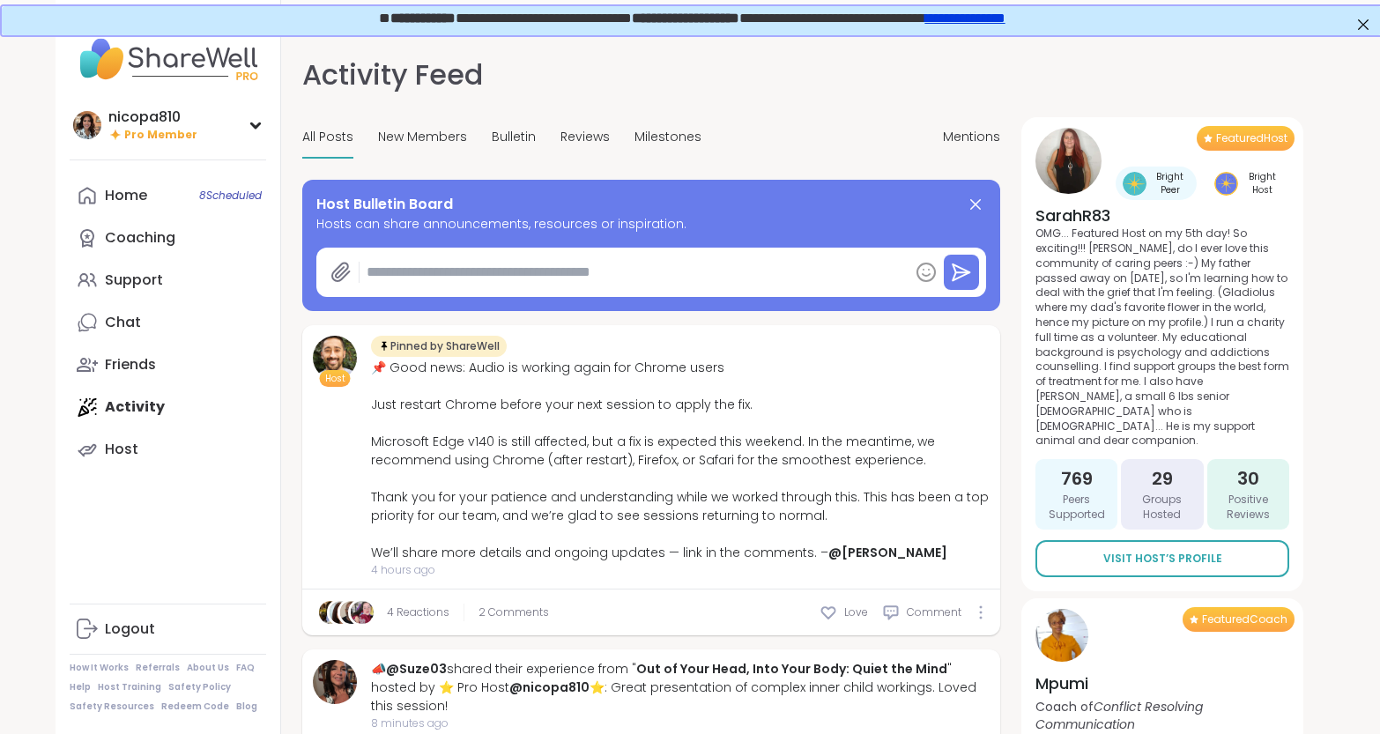
type textarea "*"
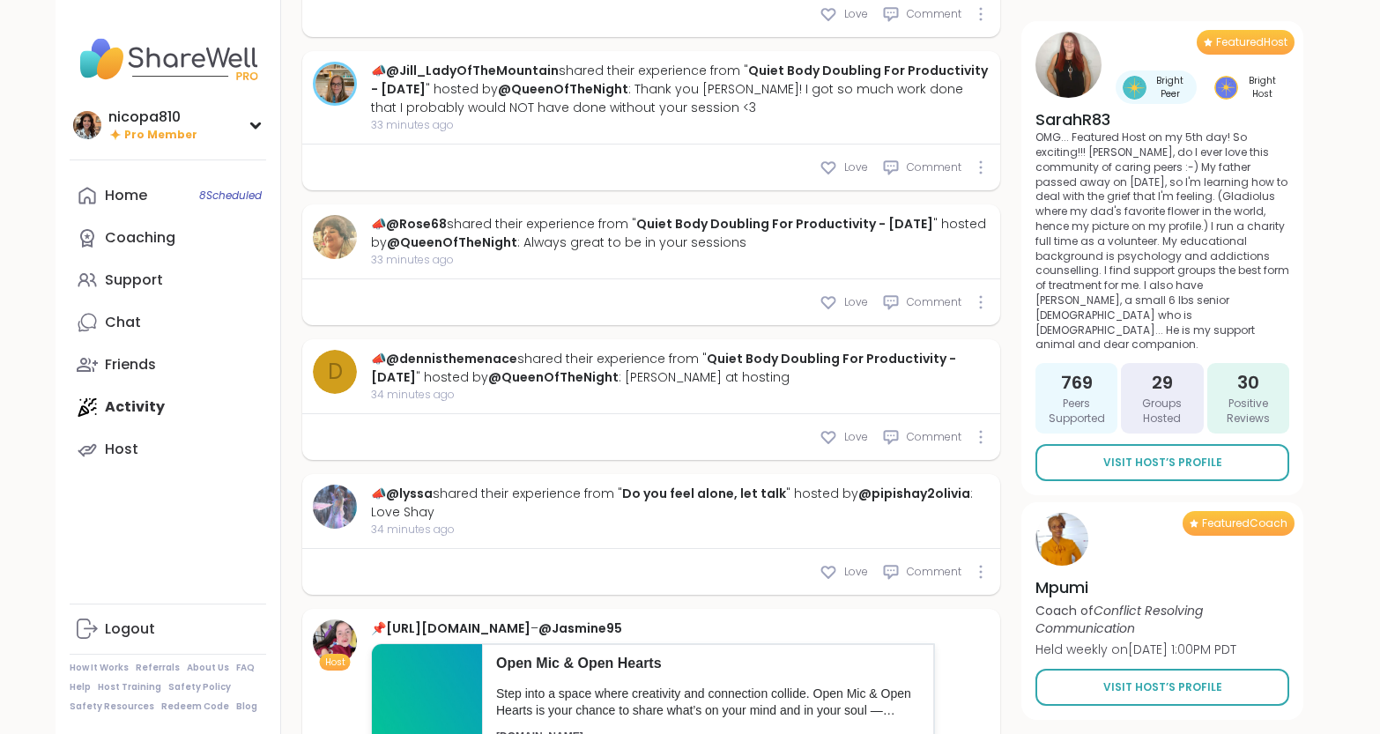
scroll to position [1172, 0]
